Goal: Information Seeking & Learning: Learn about a topic

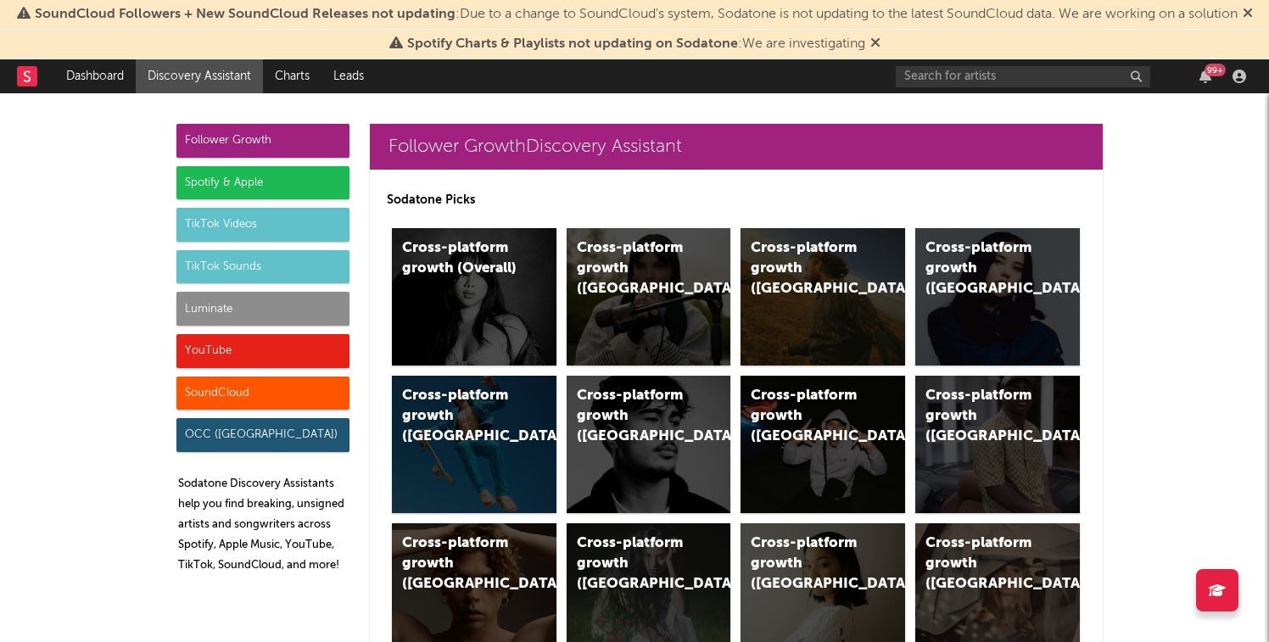
click at [228, 302] on div "Luminate" at bounding box center [262, 309] width 173 height 34
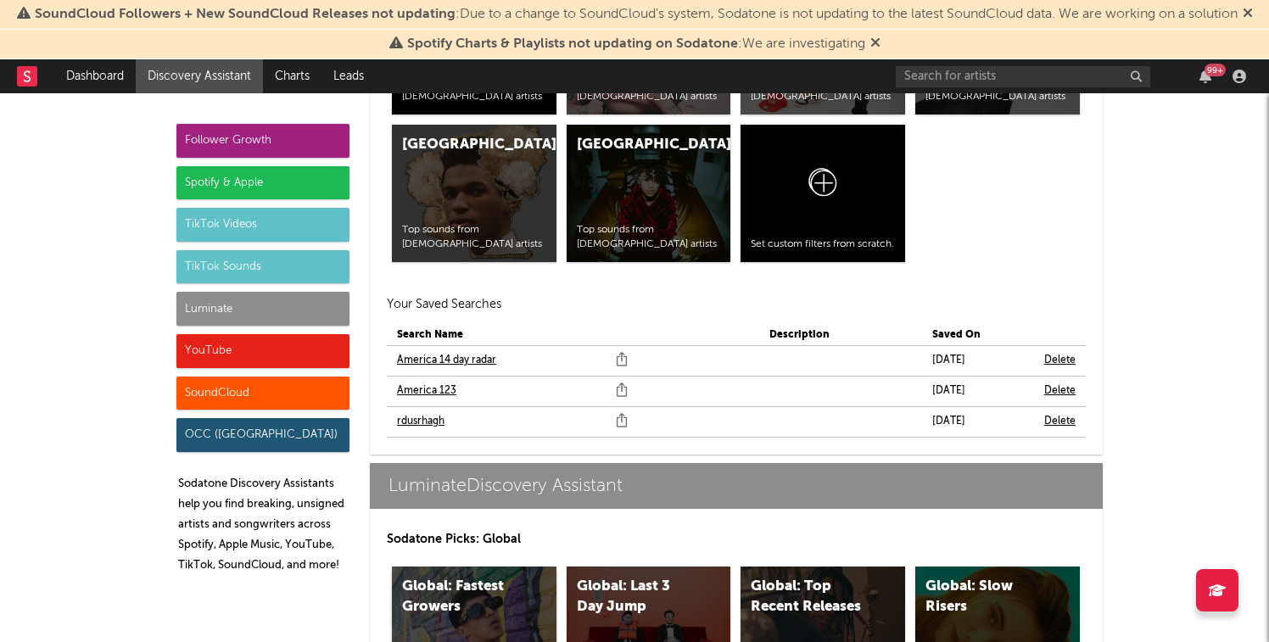
scroll to position [7920, 0]
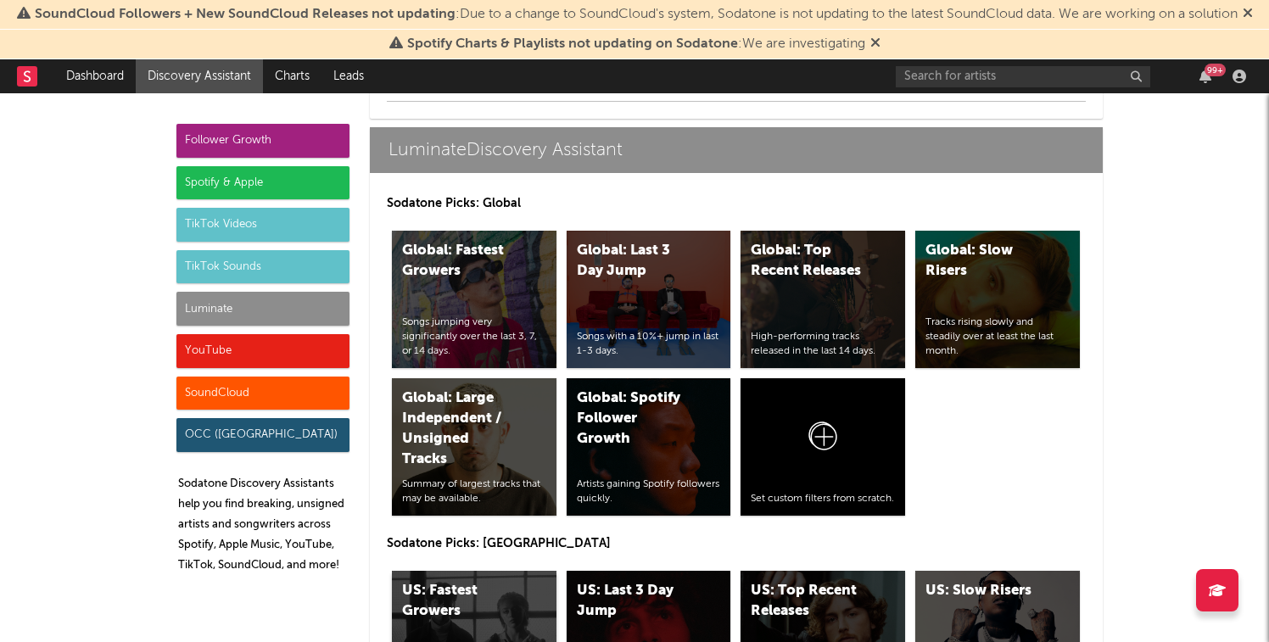
click at [441, 596] on div "US: Fastest Growers" at bounding box center [459, 601] width 115 height 41
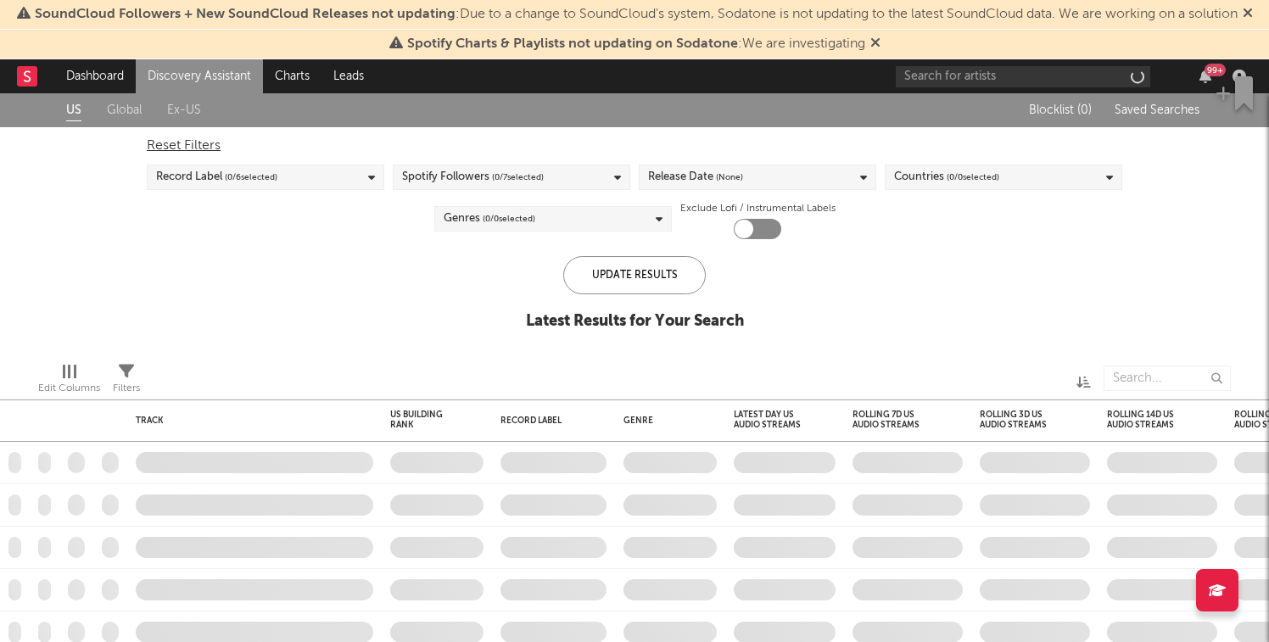
checkbox input "true"
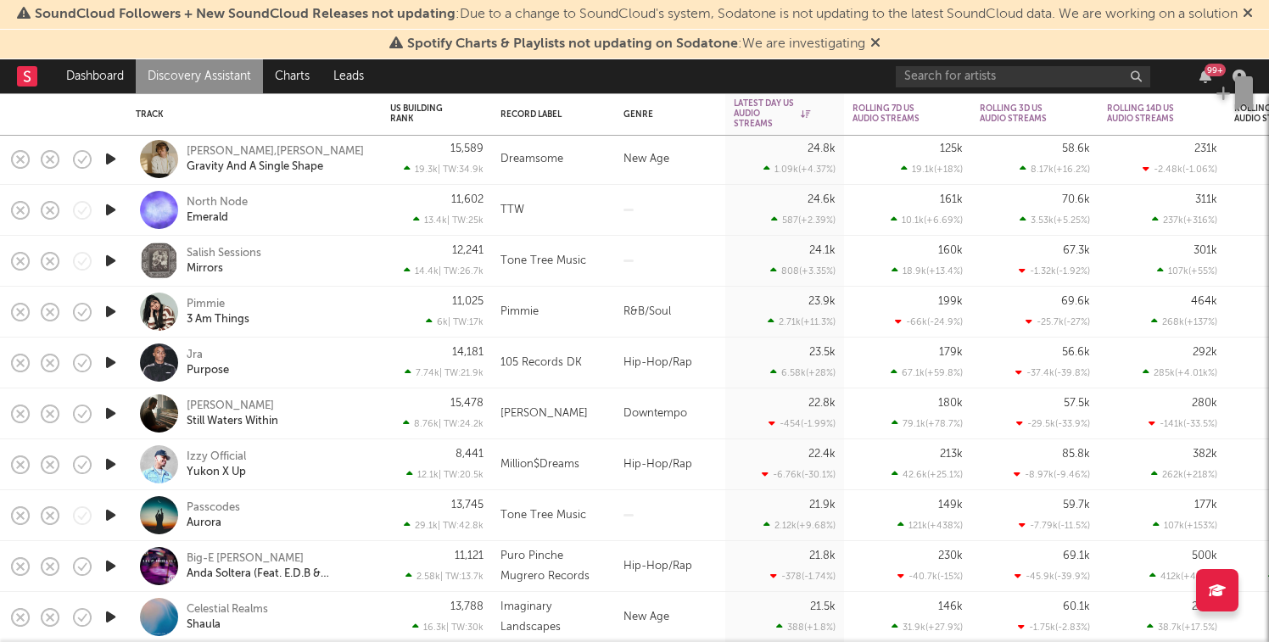
click at [104, 363] on icon "button" at bounding box center [111, 362] width 18 height 21
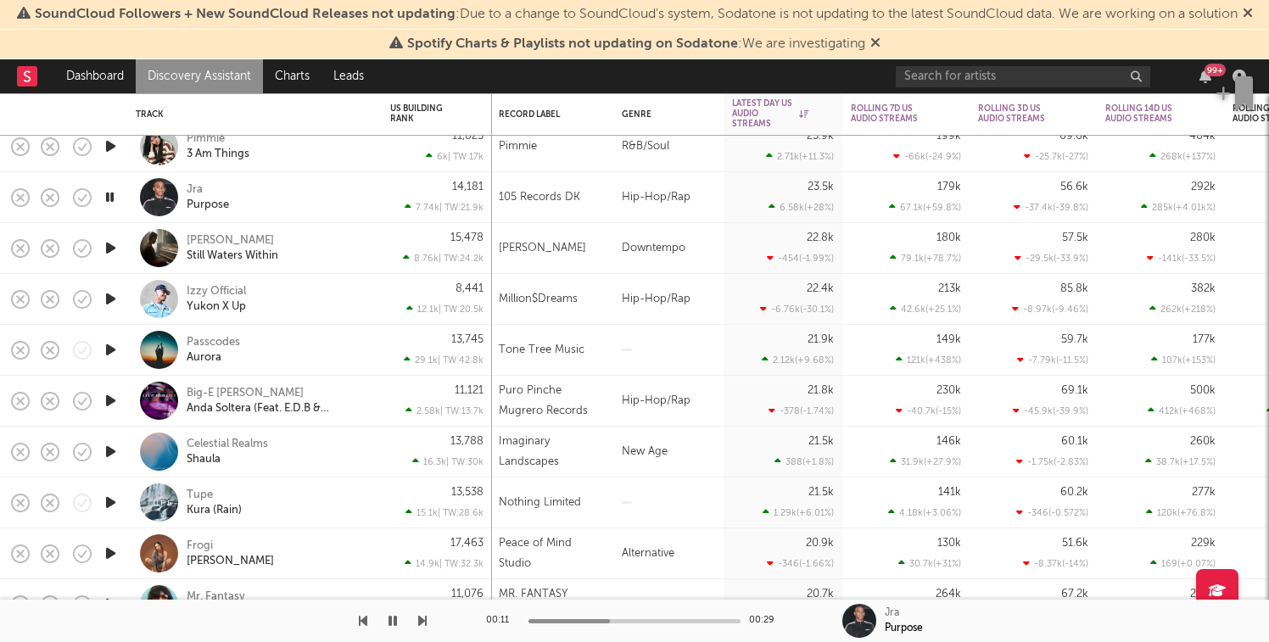
click at [105, 198] on icon "button" at bounding box center [110, 197] width 16 height 21
